Goal: Find specific page/section: Find specific page/section

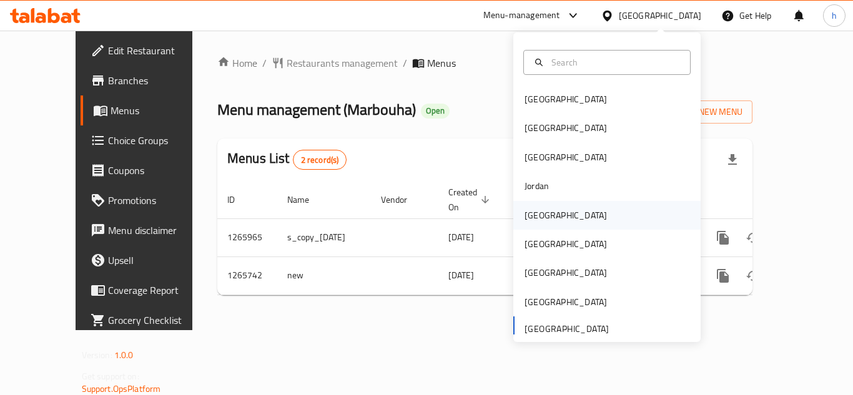
click at [549, 220] on div "[GEOGRAPHIC_DATA]" at bounding box center [566, 215] width 102 height 29
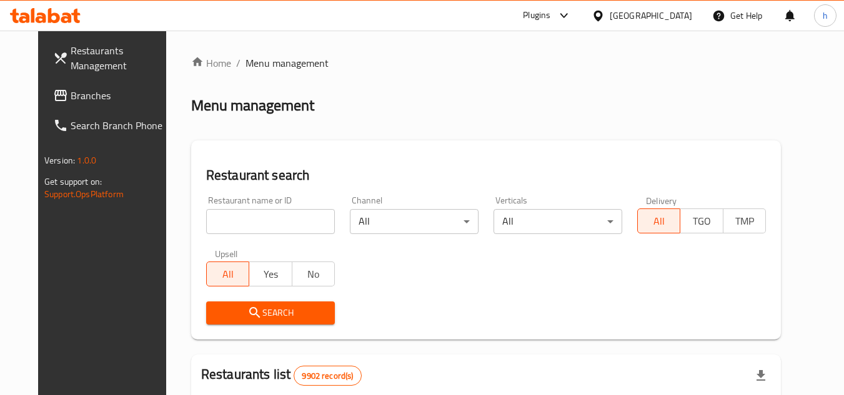
click at [71, 96] on span "Branches" at bounding box center [120, 95] width 99 height 15
